Goal: Task Accomplishment & Management: Use online tool/utility

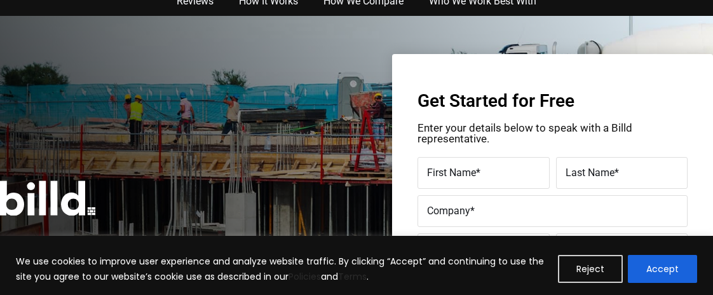
scroll to position [25, 0]
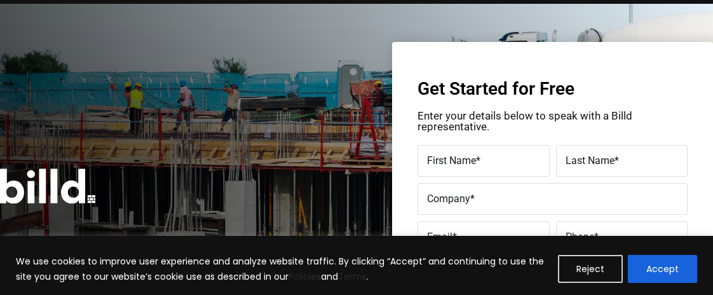
click at [664, 272] on button "Accept" at bounding box center [662, 269] width 69 height 28
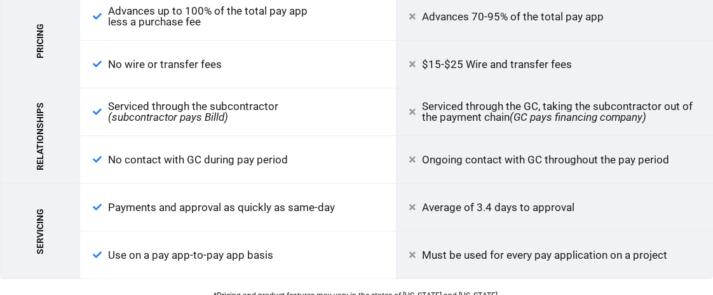
scroll to position [1550, 0]
